Goal: Find specific page/section: Find specific page/section

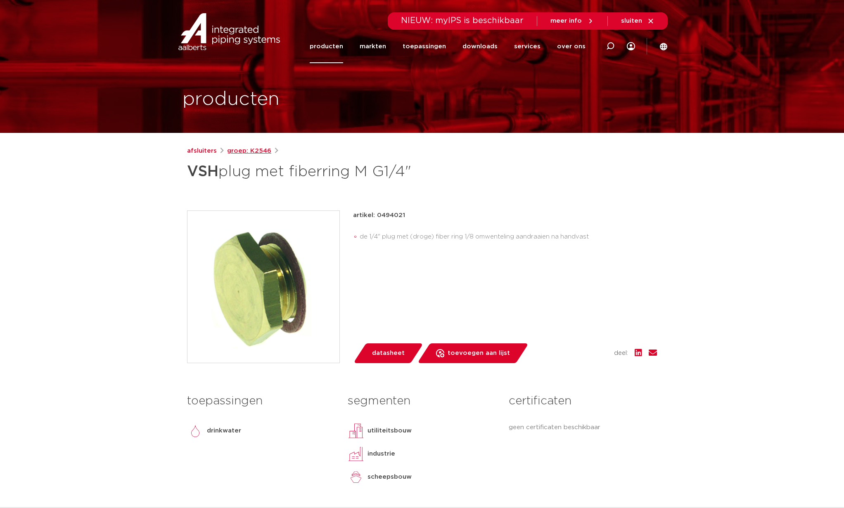
click at [236, 151] on link "groep: K2546" at bounding box center [249, 151] width 44 height 10
click at [206, 152] on link "afsluiters" at bounding box center [202, 151] width 30 height 10
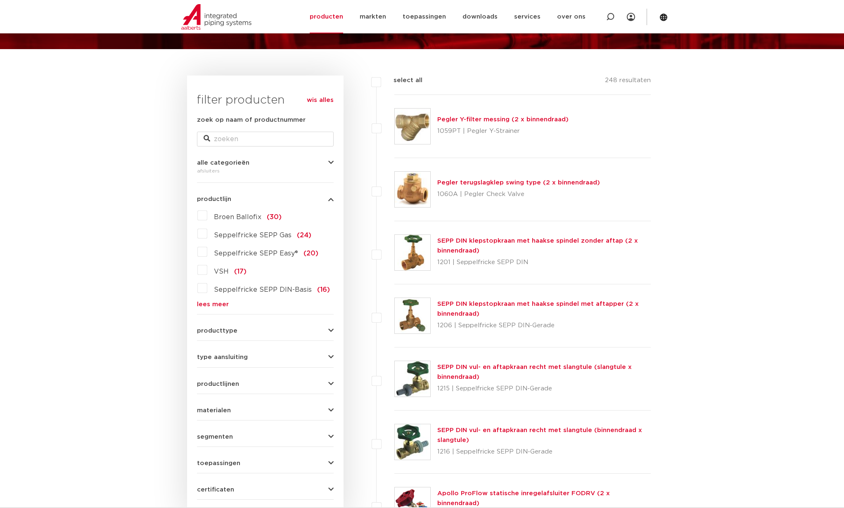
scroll to position [131, 0]
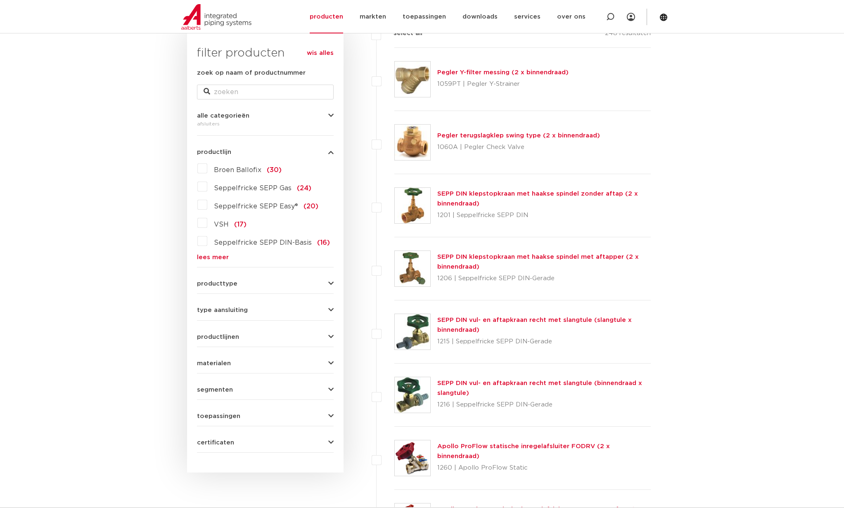
click at [226, 280] on div "producttype kogelafsluiter (123) accessoires (afsluiters) (68) klepstopkranen (…" at bounding box center [265, 280] width 137 height 13
